Goal: Information Seeking & Learning: Learn about a topic

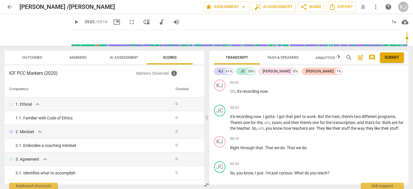
scroll to position [4634, 0]
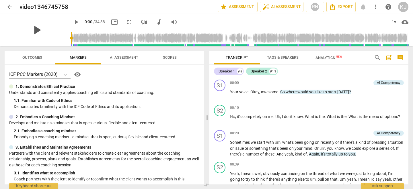
click at [35, 30] on span "play_arrow" at bounding box center [36, 30] width 15 height 15
click at [126, 21] on span "fullscreen" at bounding box center [129, 22] width 7 height 7
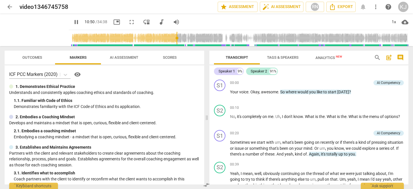
click at [236, 58] on span "Transcript" at bounding box center [237, 57] width 22 height 4
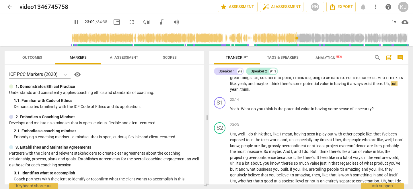
scroll to position [1470, 0]
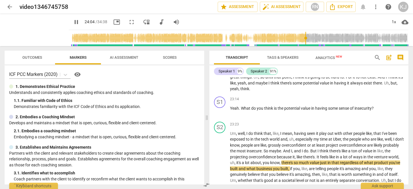
click at [122, 57] on span "AI Assessment" at bounding box center [124, 57] width 28 height 4
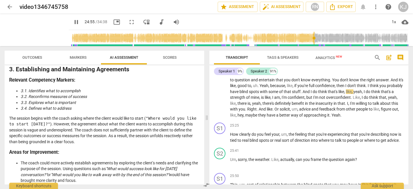
scroll to position [234, 0]
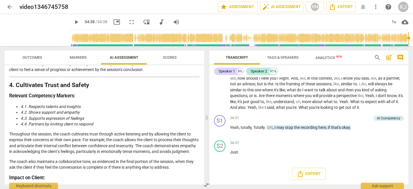
scroll to position [358, 0]
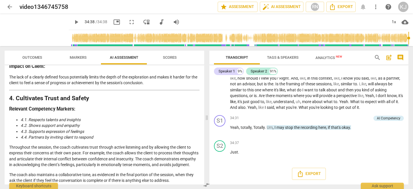
type input "2078"
